Goal: Communication & Community: Answer question/provide support

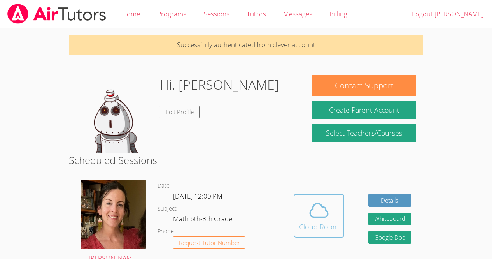
click at [332, 211] on span at bounding box center [319, 210] width 40 height 22
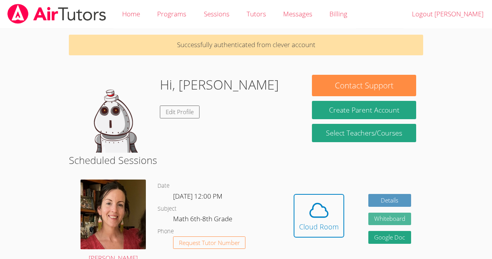
click at [399, 220] on button "Whiteboard" at bounding box center [389, 218] width 43 height 13
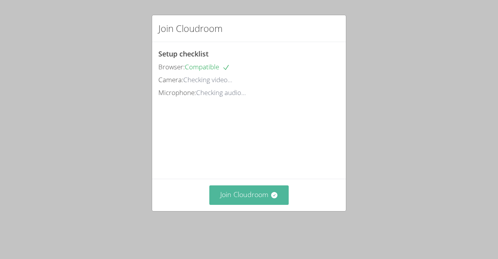
click at [262, 198] on button "Join Cloudroom" at bounding box center [249, 194] width 80 height 19
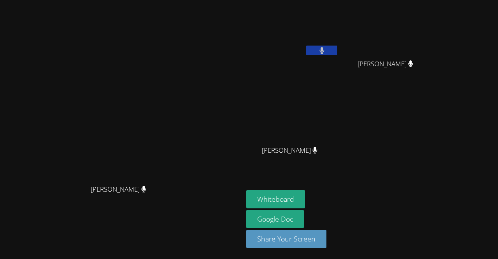
click at [337, 46] on button at bounding box center [321, 51] width 31 height 10
click at [337, 47] on button at bounding box center [321, 51] width 31 height 10
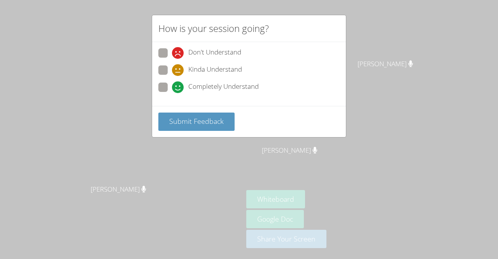
click at [172, 93] on span at bounding box center [172, 93] width 0 height 0
click at [172, 84] on input "Completely Understand" at bounding box center [175, 85] width 7 height 7
radio input "true"
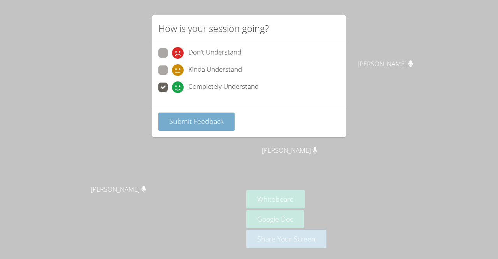
click at [199, 123] on span "Submit Feedback" at bounding box center [196, 120] width 54 height 9
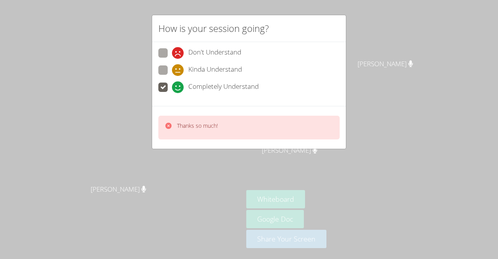
click at [172, 76] on span at bounding box center [172, 76] width 0 height 0
click at [172, 67] on input "Kinda Understand" at bounding box center [175, 68] width 7 height 7
